Goal: Task Accomplishment & Management: Manage account settings

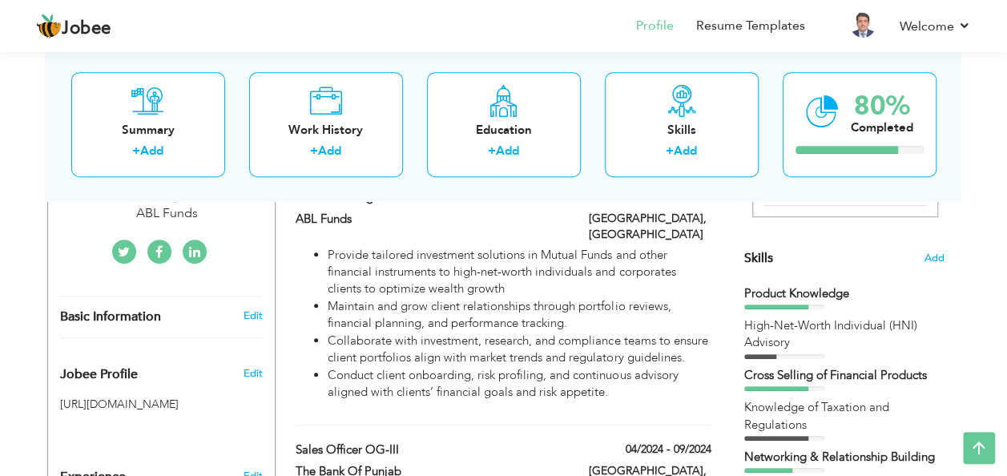
scroll to position [366, 0]
click at [930, 256] on span "Add" at bounding box center [934, 259] width 21 height 15
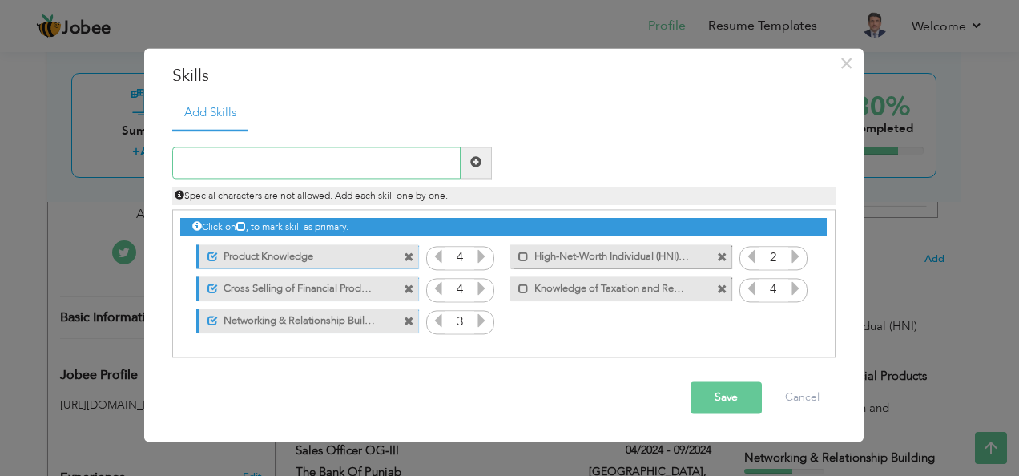
click at [303, 159] on input "text" at bounding box center [316, 163] width 289 height 32
paste input "Mutual Funds Sales & Distribution"
type input "Mutual Funds Sales & Distribution"
click at [473, 162] on span at bounding box center [475, 162] width 11 height 11
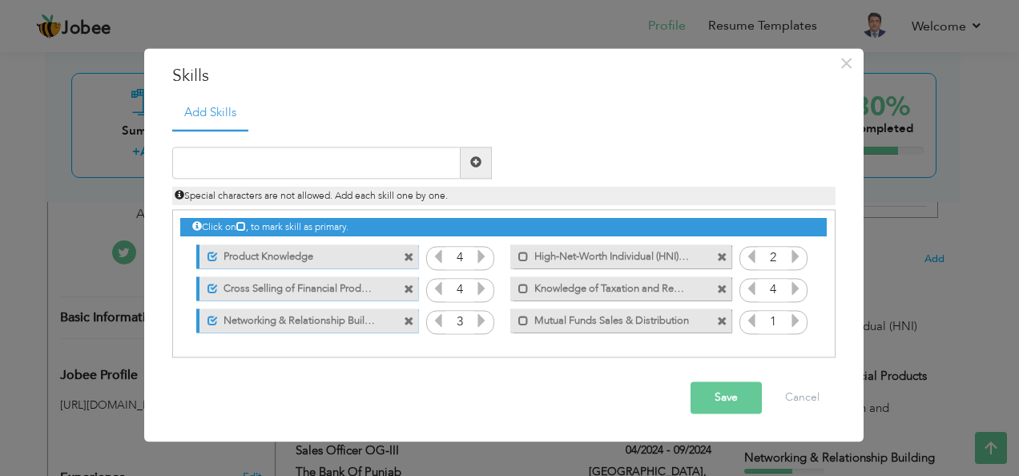
click at [792, 316] on icon at bounding box center [796, 320] width 14 height 14
click at [715, 396] on button "Save" at bounding box center [726, 398] width 71 height 32
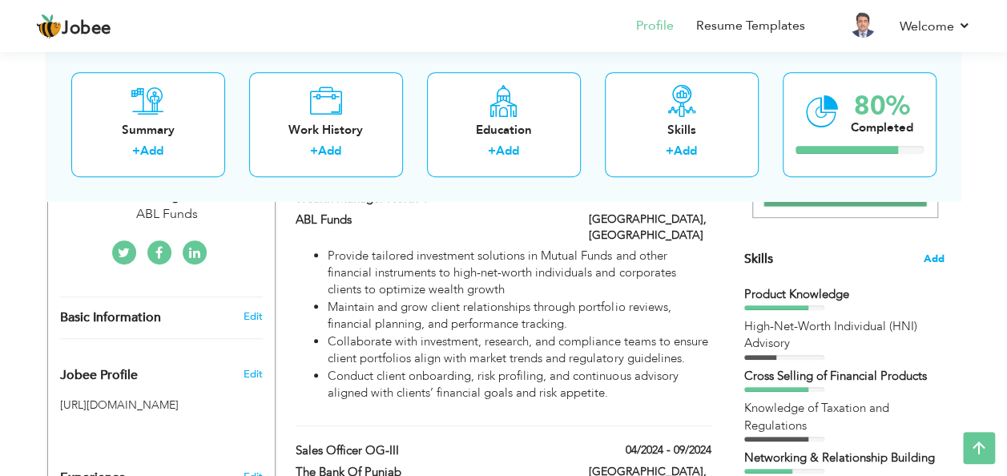
click at [934, 256] on span "Add" at bounding box center [934, 259] width 21 height 15
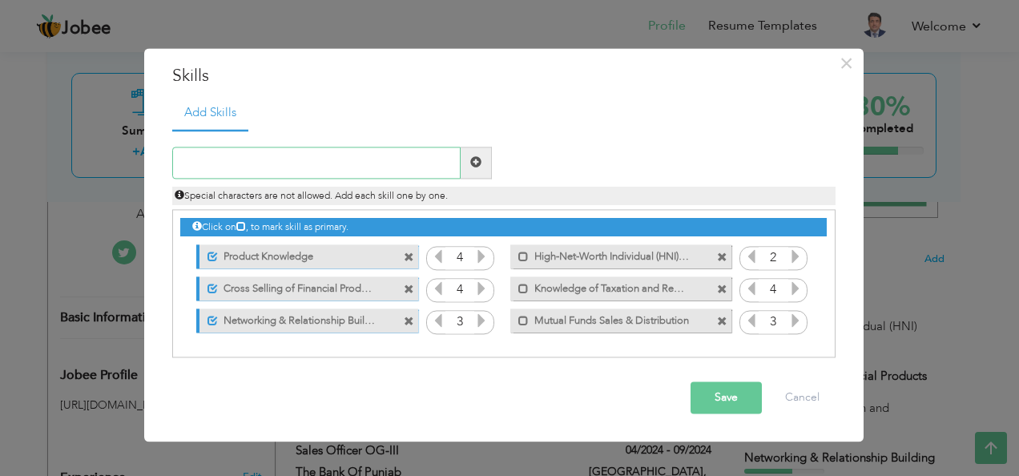
click at [418, 164] on input "text" at bounding box center [316, 163] width 289 height 32
paste input "Consumer Banking Products"
type input "Consumer Banking Products"
click at [473, 163] on span at bounding box center [475, 162] width 11 height 11
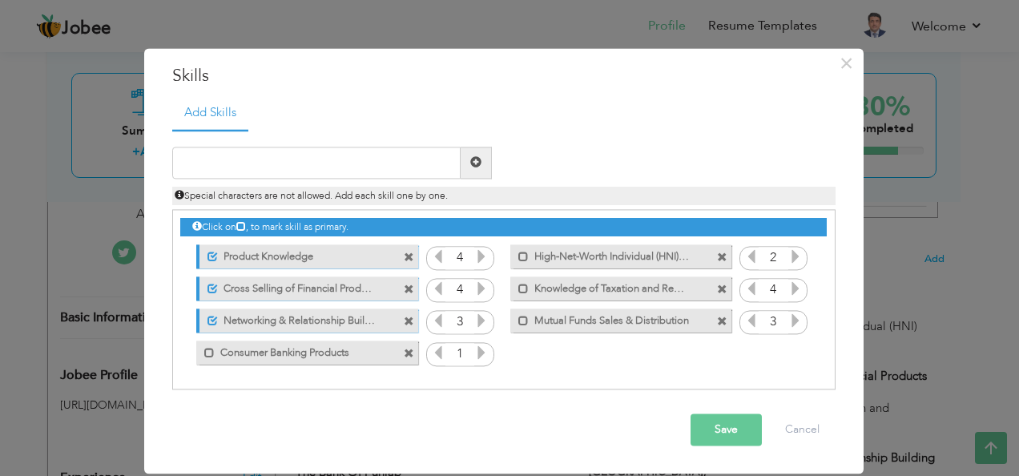
click at [476, 353] on icon at bounding box center [481, 352] width 14 height 14
click at [713, 431] on button "Save" at bounding box center [726, 430] width 71 height 32
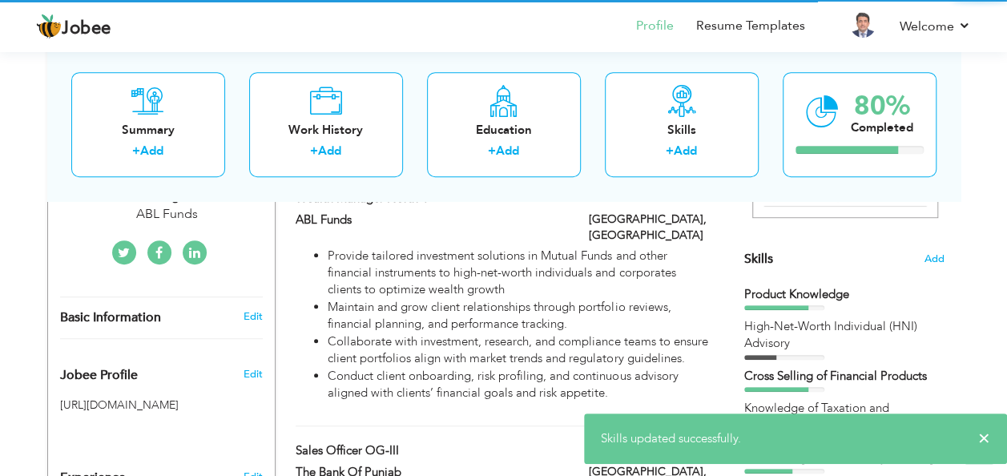
click at [478, 349] on li "Collaborate with investment, research, and compliance teams to ensure client po…" at bounding box center [519, 350] width 383 height 34
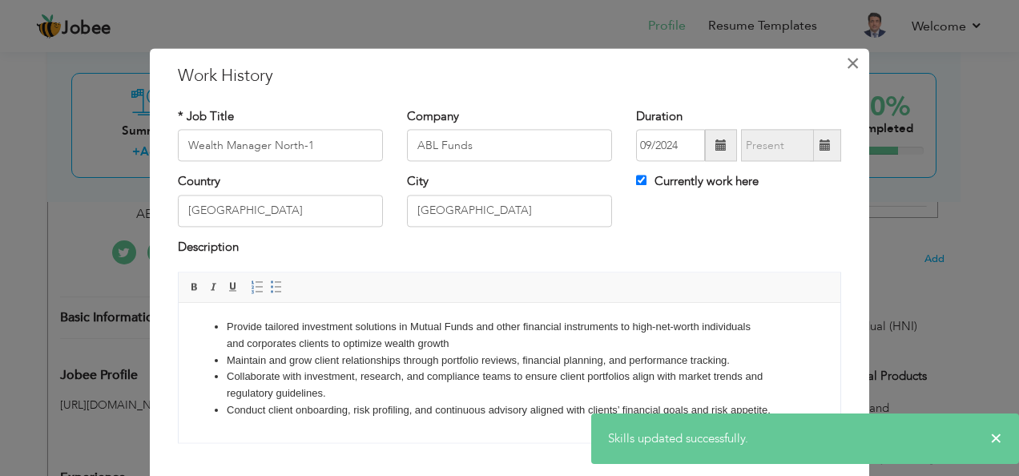
click at [846, 61] on span "×" at bounding box center [853, 63] width 14 height 29
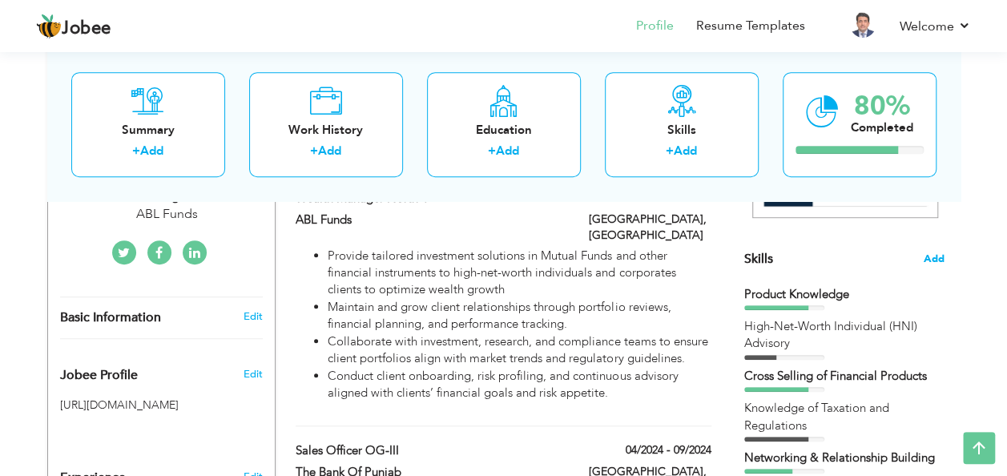
click at [930, 255] on span "Add" at bounding box center [934, 259] width 21 height 15
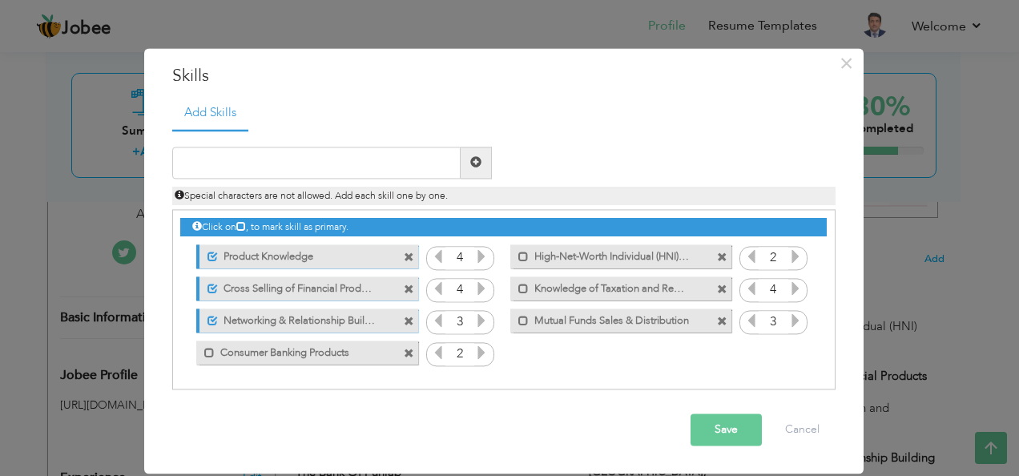
click at [480, 350] on icon at bounding box center [481, 352] width 14 height 14
click at [212, 351] on span at bounding box center [209, 354] width 10 height 10
click at [438, 351] on icon at bounding box center [438, 352] width 14 height 14
click at [484, 356] on icon at bounding box center [481, 352] width 14 height 14
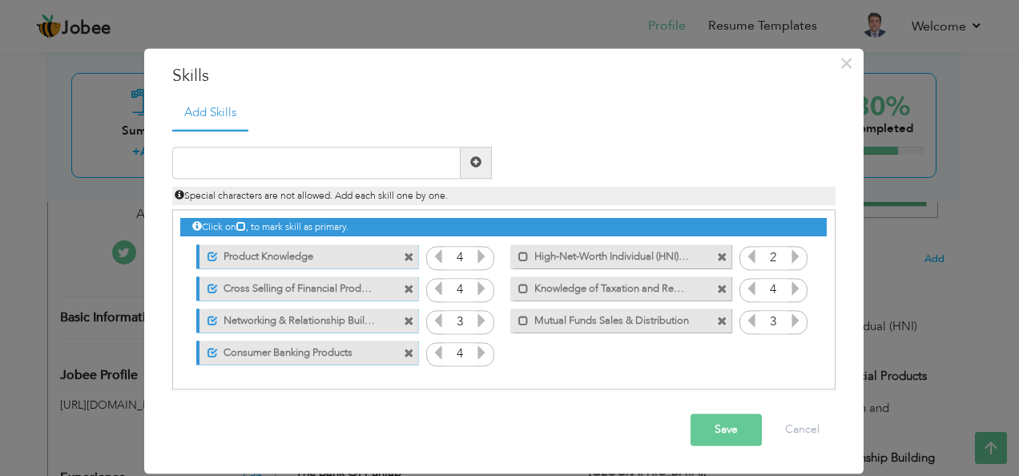
click at [436, 250] on icon at bounding box center [438, 256] width 14 height 14
click at [794, 264] on icon at bounding box center [796, 256] width 14 height 14
click at [721, 422] on button "Save" at bounding box center [726, 430] width 71 height 32
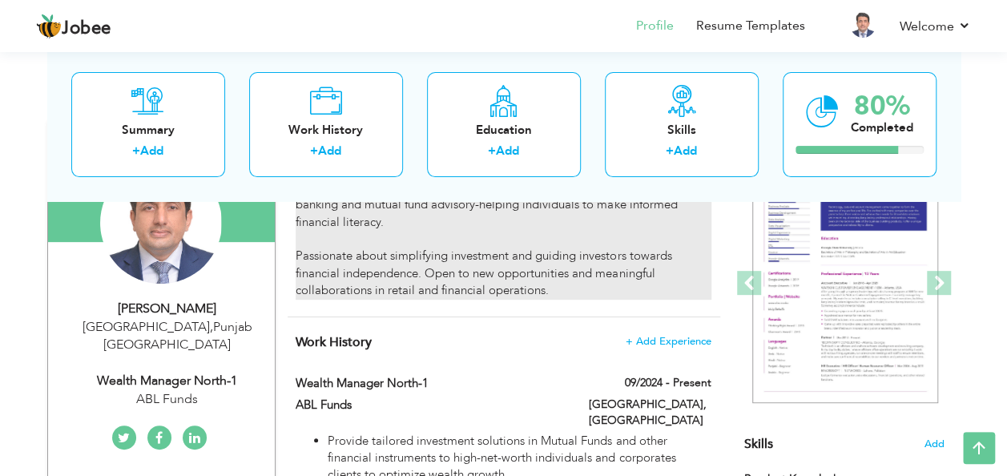
scroll to position [109, 0]
